Goal: Navigation & Orientation: Find specific page/section

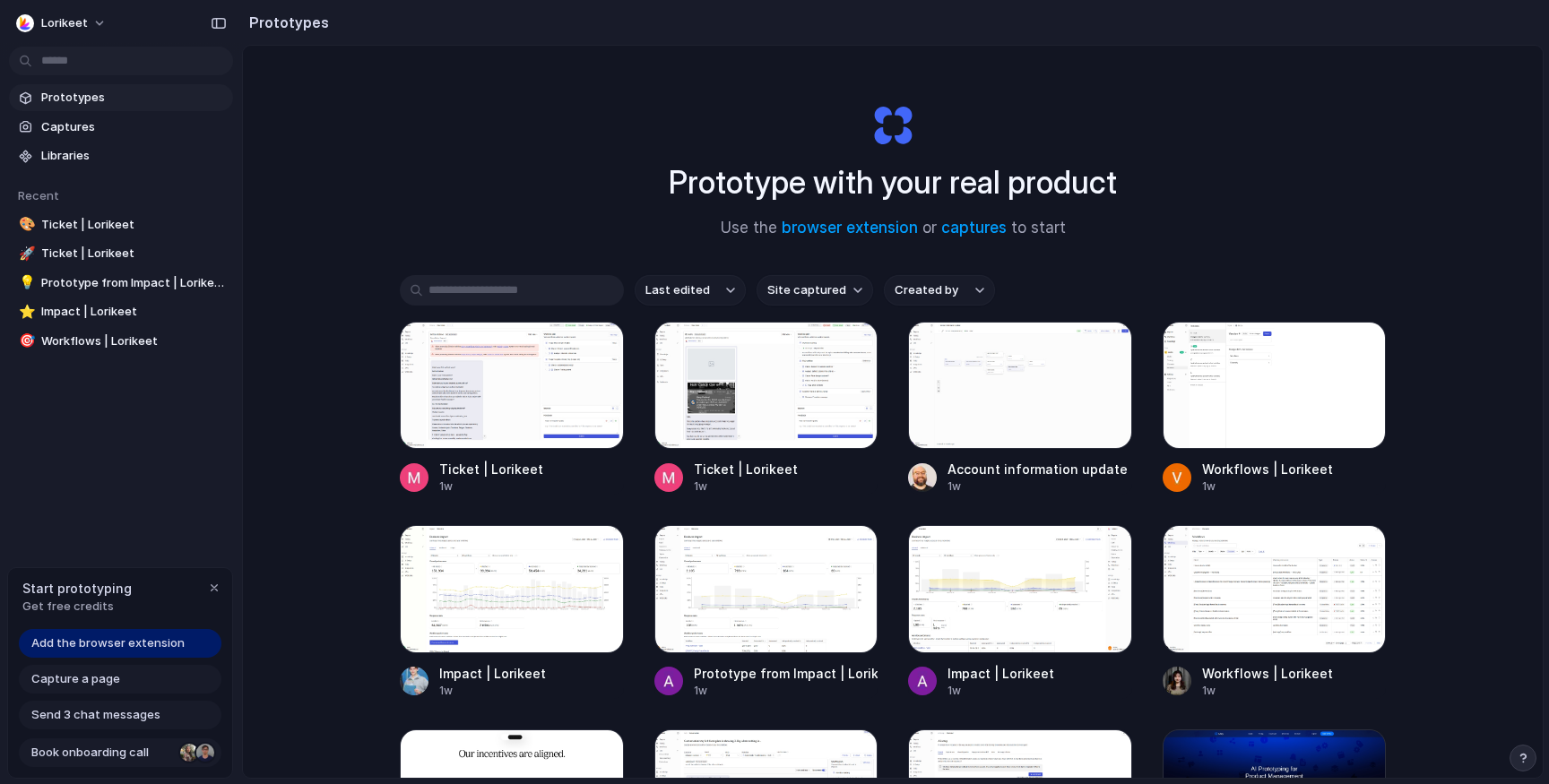
click at [207, 755] on div at bounding box center [204, 753] width 18 height 18
click at [190, 755] on div at bounding box center [189, 753] width 18 height 18
